Goal: Information Seeking & Learning: Learn about a topic

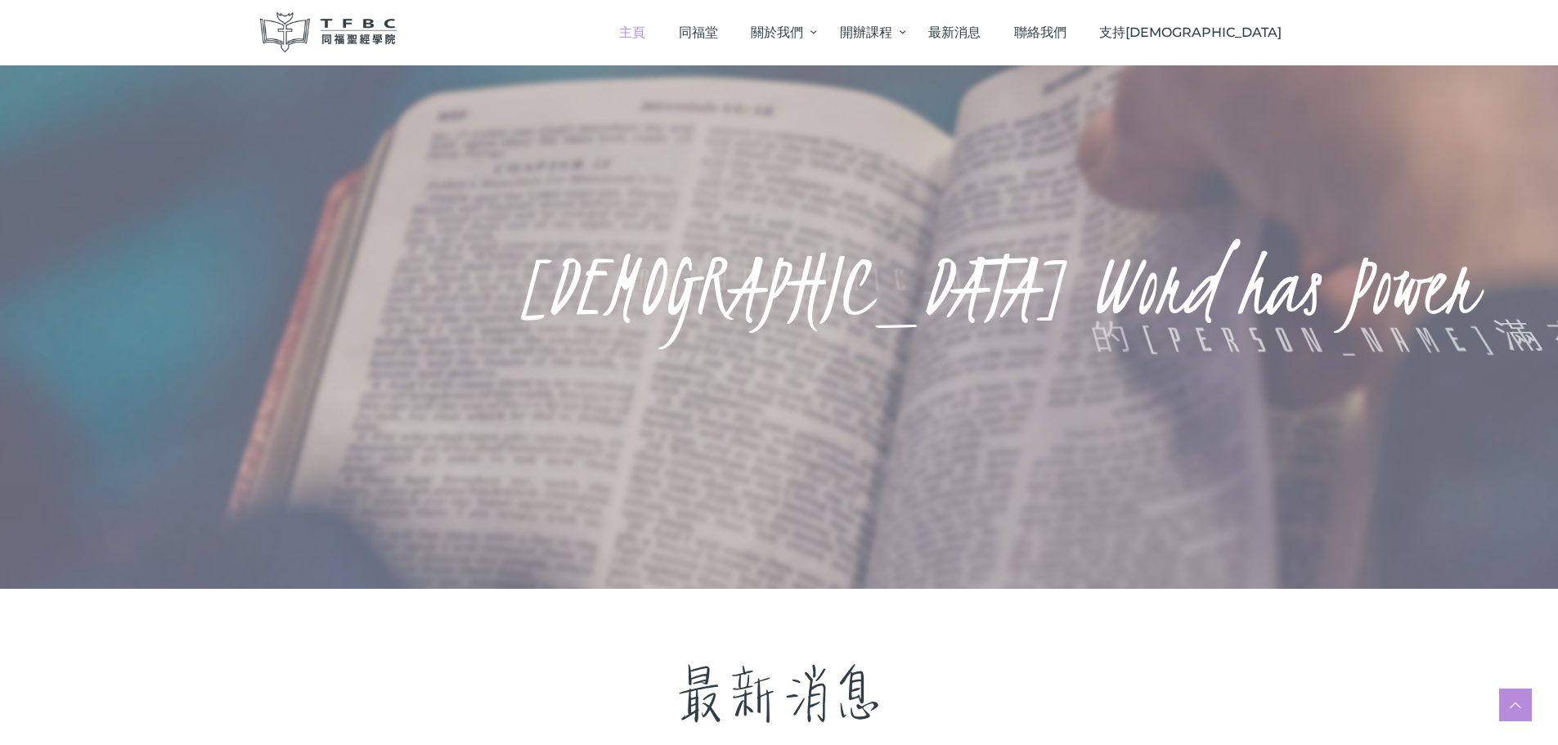
scroll to position [491, 0]
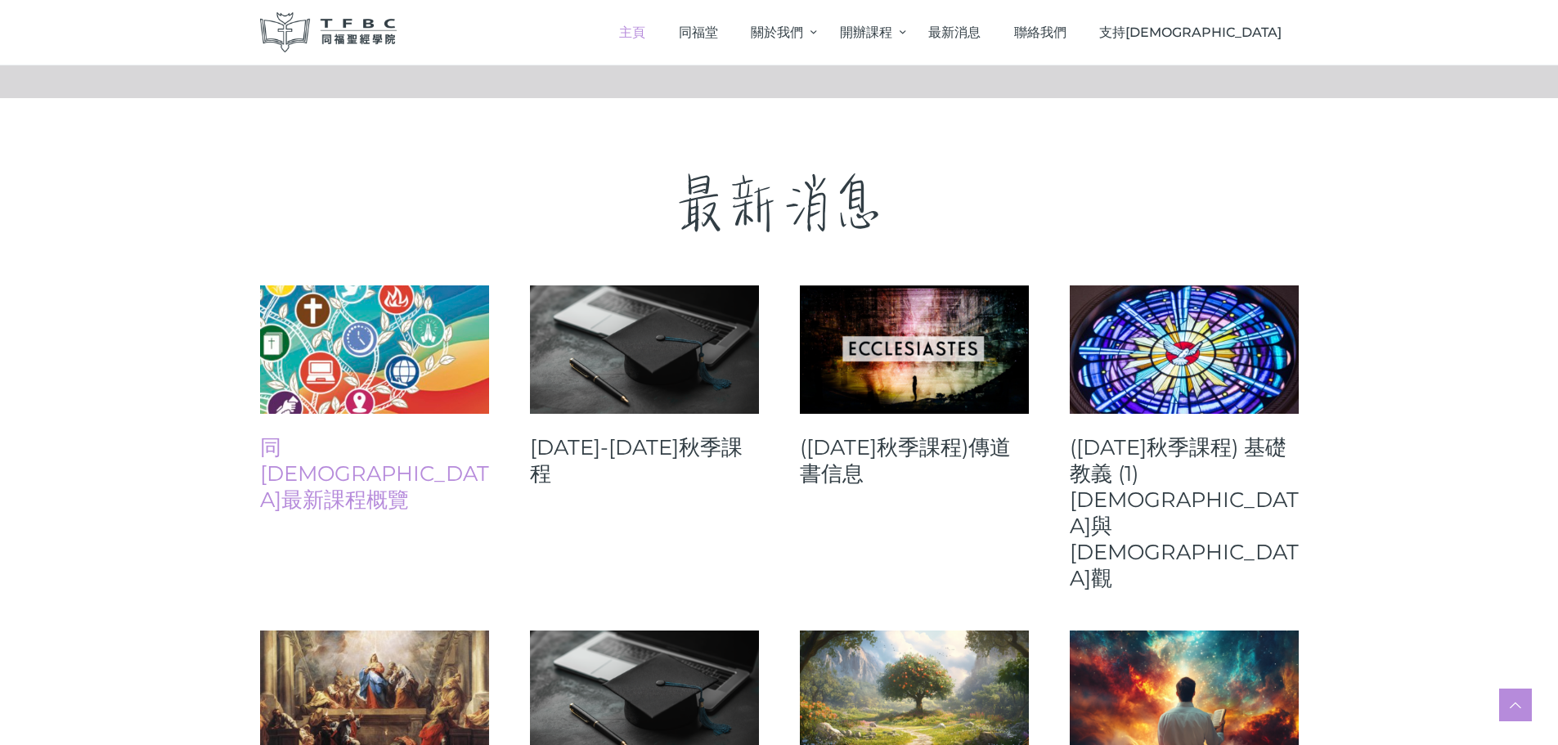
click at [406, 444] on link "同[DEMOGRAPHIC_DATA]最新課程概覽" at bounding box center [374, 473] width 229 height 79
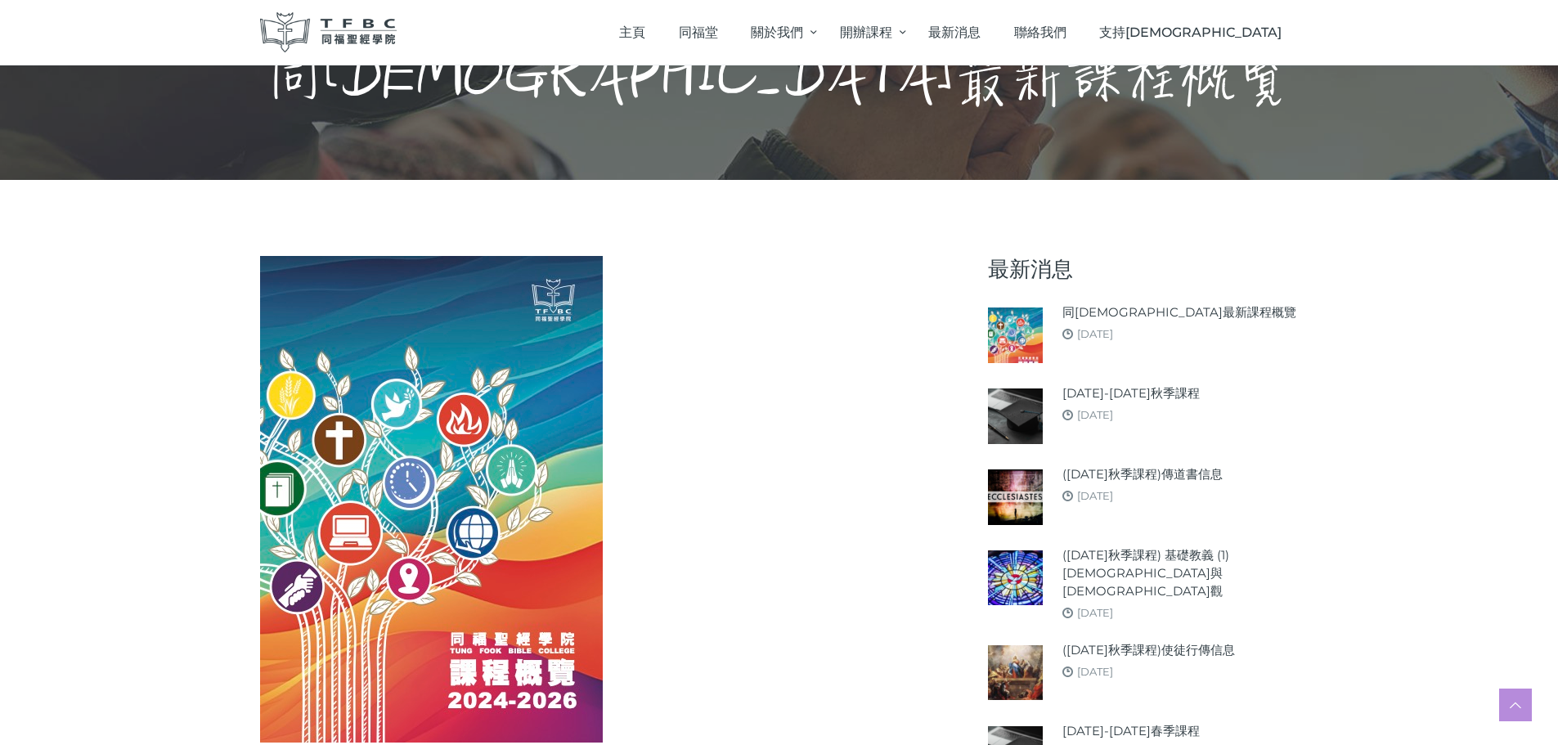
scroll to position [409, 0]
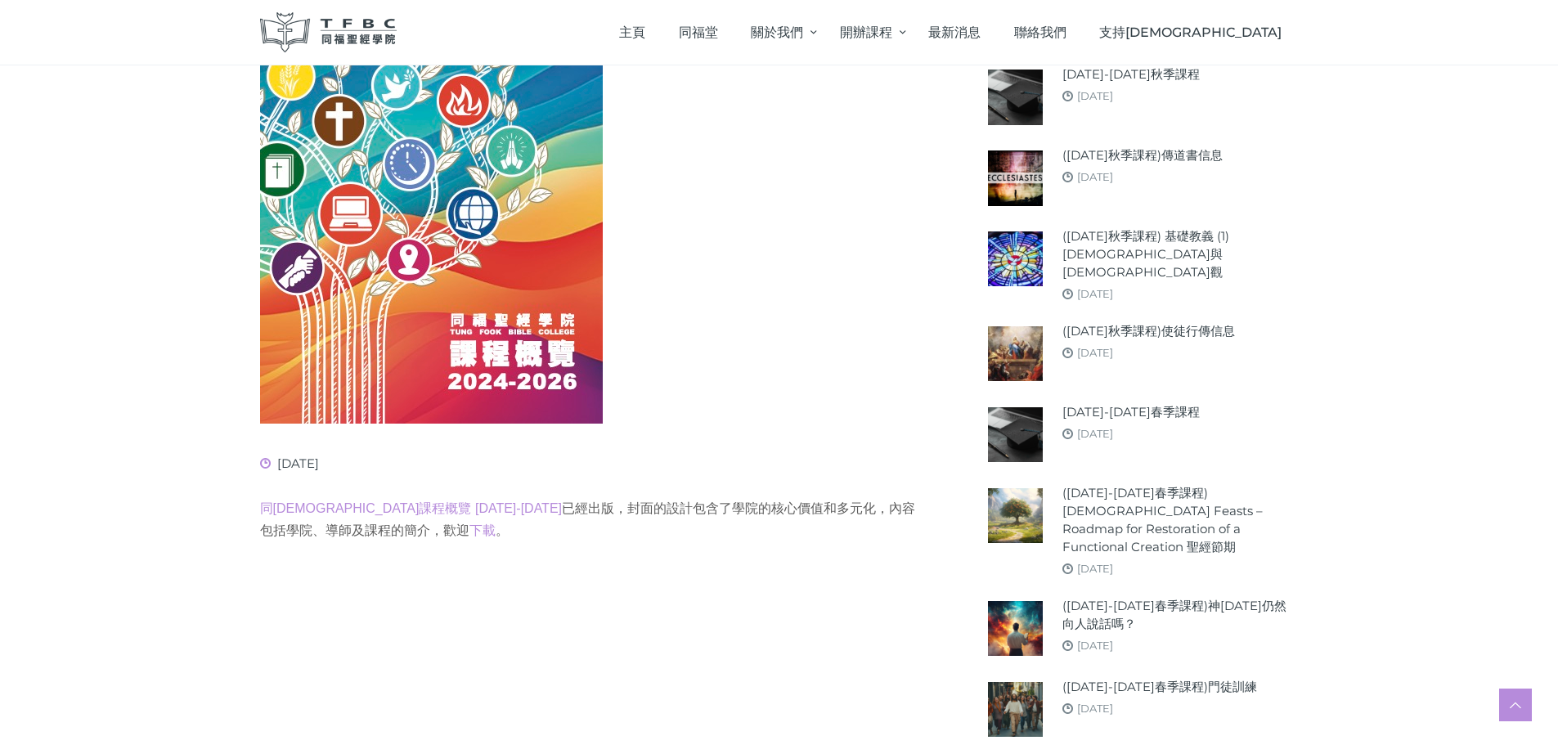
click at [474, 340] on img at bounding box center [431, 180] width 343 height 487
click at [417, 504] on link "同福聖經學院課程概覽 2024-2026" at bounding box center [411, 508] width 303 height 14
